Goal: Find specific page/section: Find specific page/section

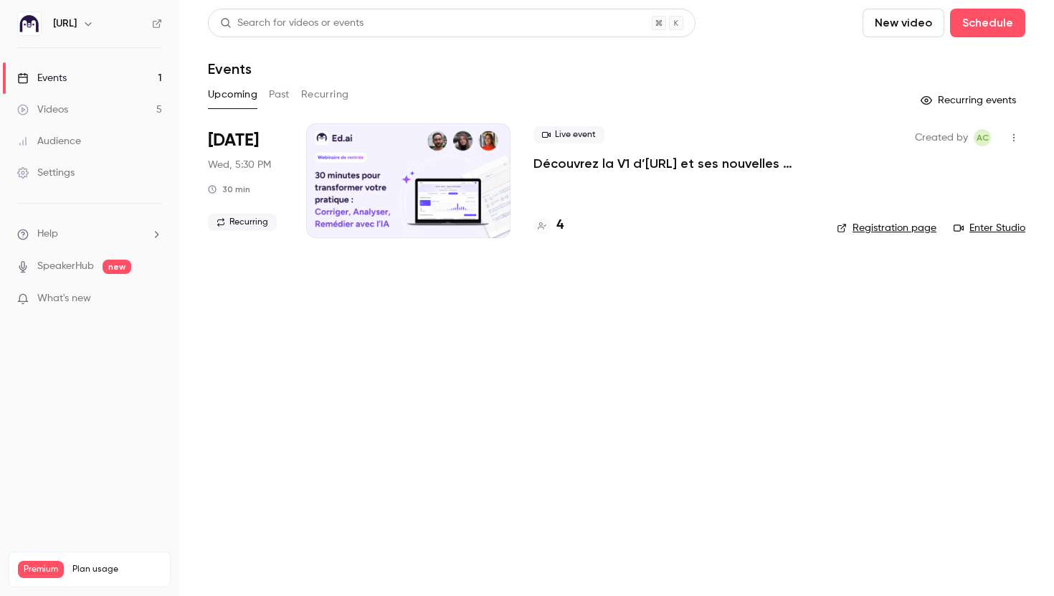
click at [106, 110] on link "Videos 5" at bounding box center [89, 110] width 179 height 32
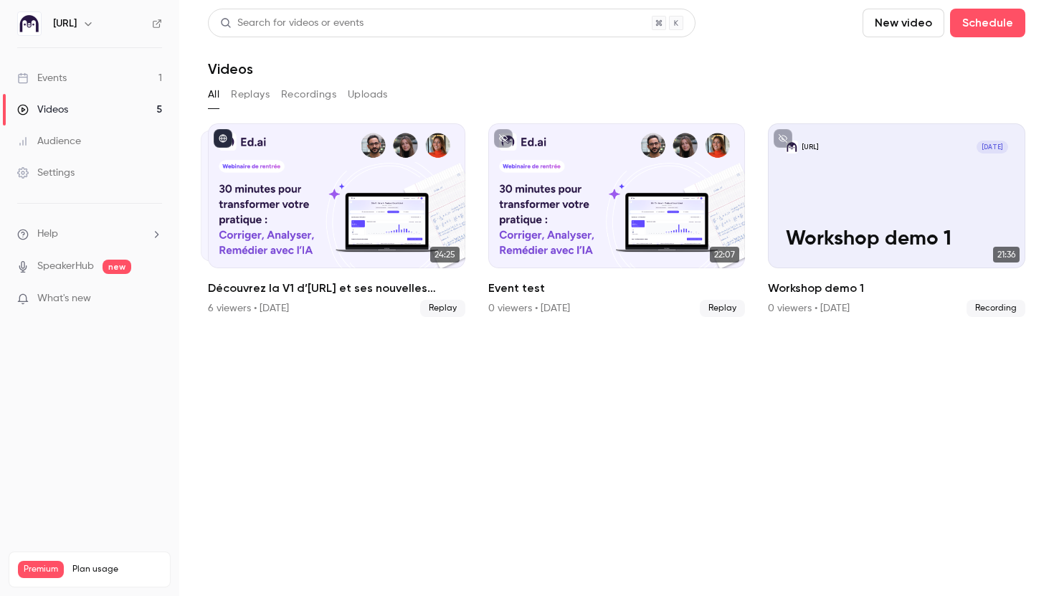
click at [115, 60] on ul "Events 1 Videos 5 Audience Settings" at bounding box center [89, 125] width 179 height 155
click at [119, 75] on link "Events 1" at bounding box center [89, 78] width 179 height 32
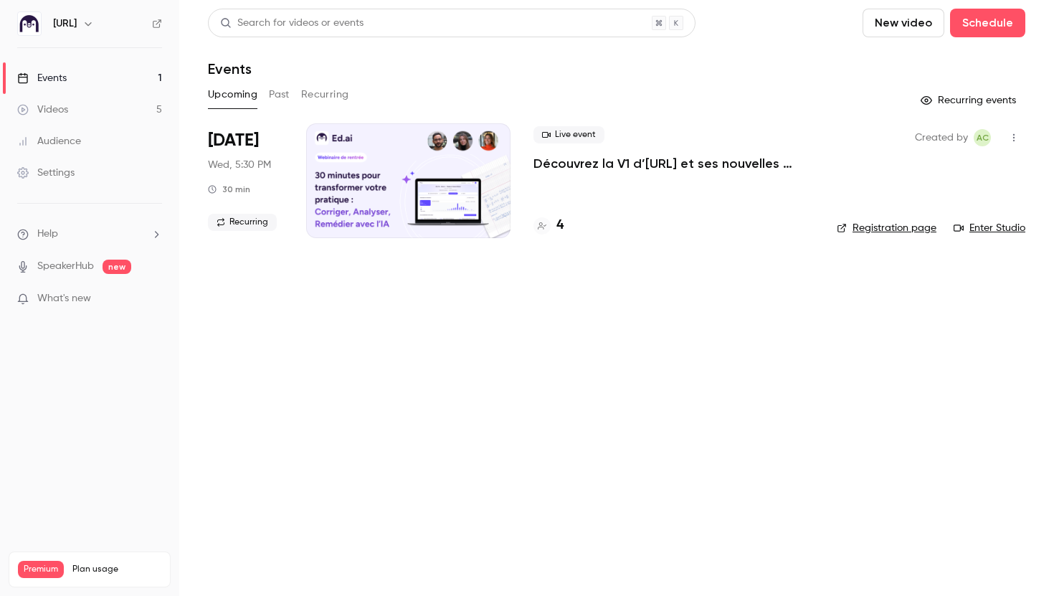
click at [561, 229] on h4 "4" at bounding box center [559, 225] width 7 height 19
